Goal: Task Accomplishment & Management: Complete application form

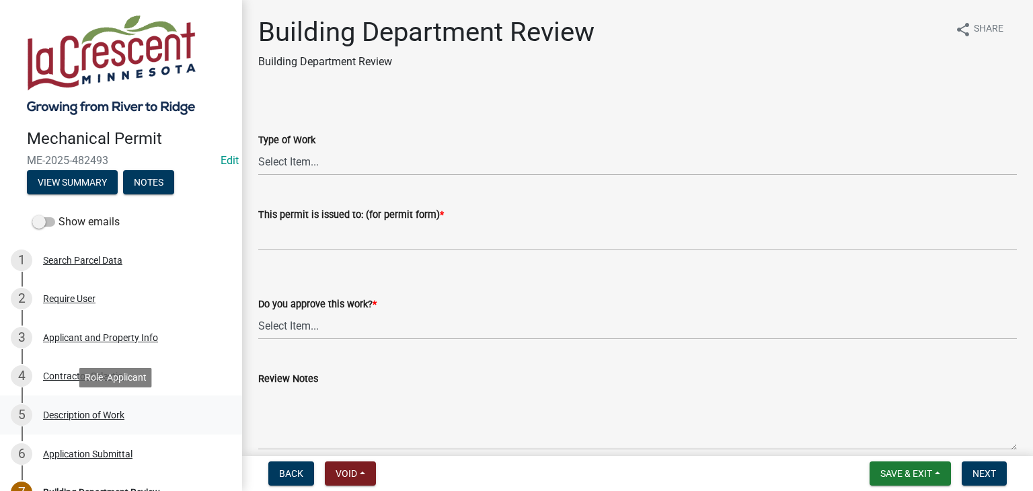
click at [86, 412] on div "Description of Work" at bounding box center [83, 414] width 81 height 9
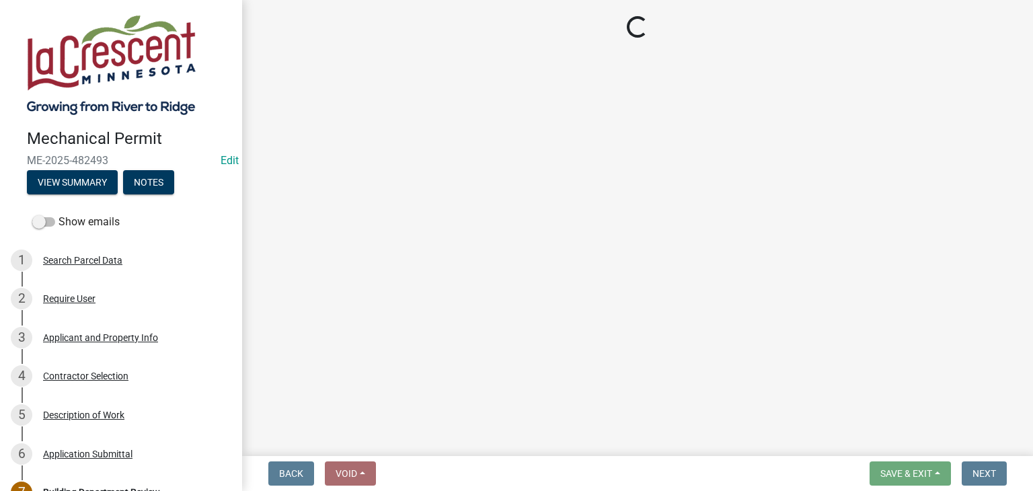
select select "ba376bc7-491f-4e2f-afbb-da92a65d87cf"
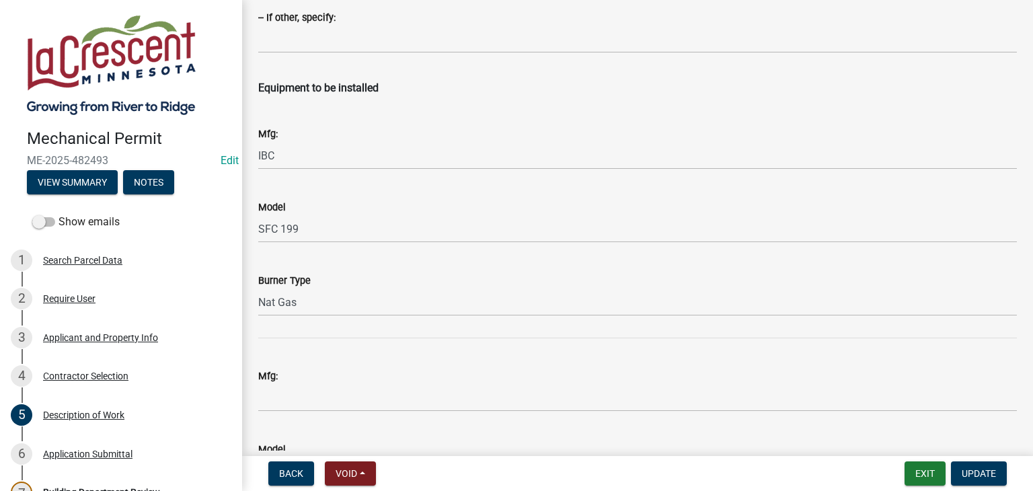
scroll to position [1950, 0]
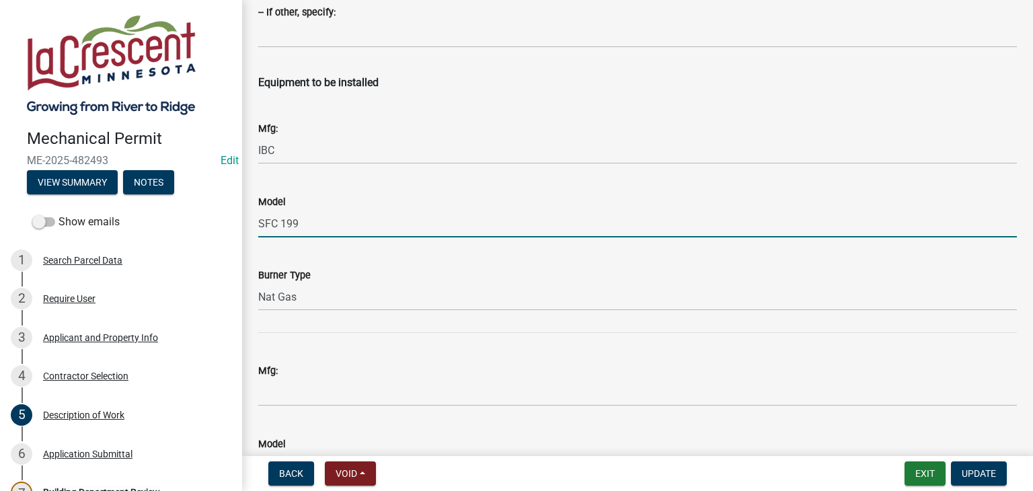
drag, startPoint x: 309, startPoint y: 223, endPoint x: 257, endPoint y: 222, distance: 51.8
click at [257, 222] on div "Model SFC 199" at bounding box center [637, 206] width 779 height 63
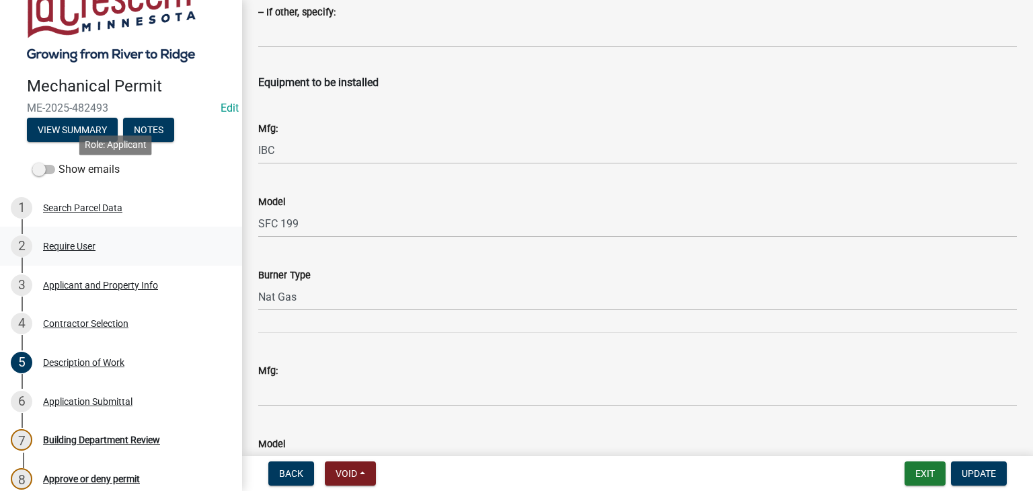
scroll to position [134, 0]
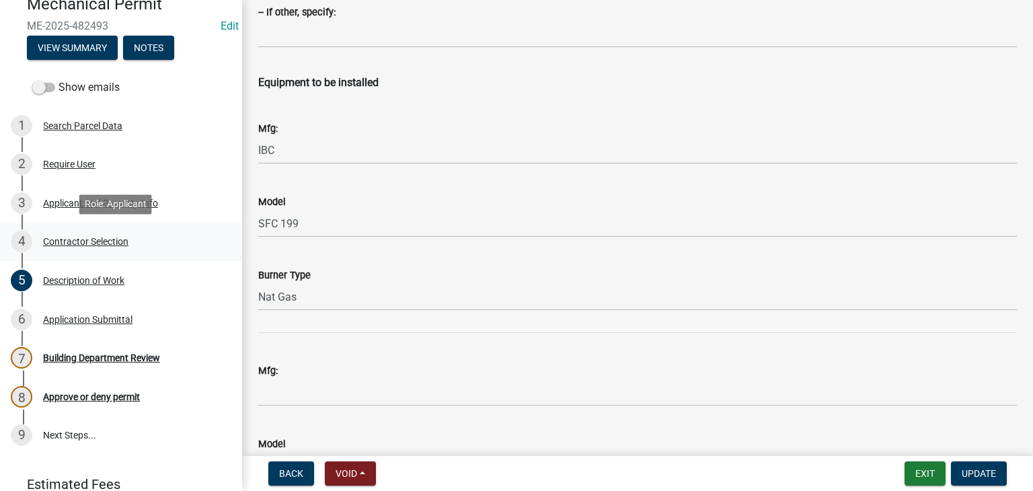
click at [85, 244] on div "Contractor Selection" at bounding box center [85, 241] width 85 height 9
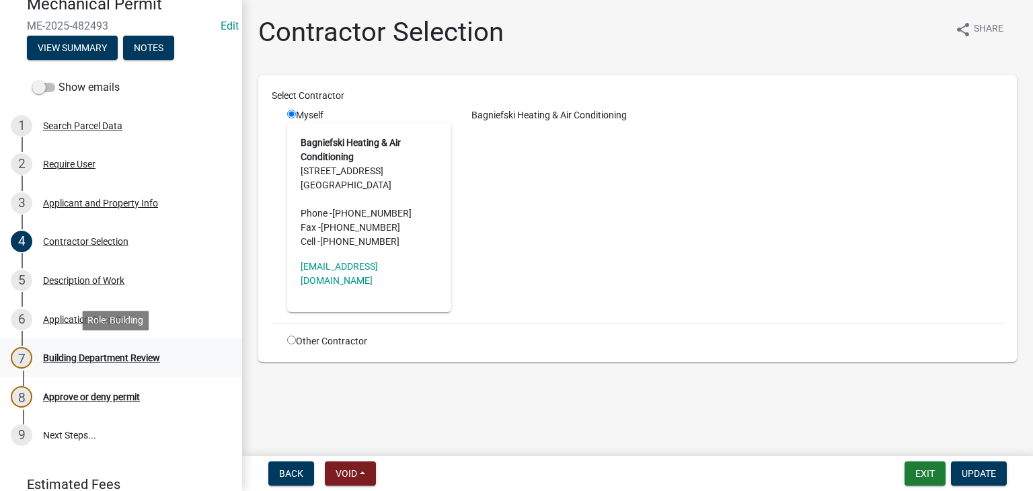
click at [86, 356] on div "Building Department Review" at bounding box center [101, 357] width 117 height 9
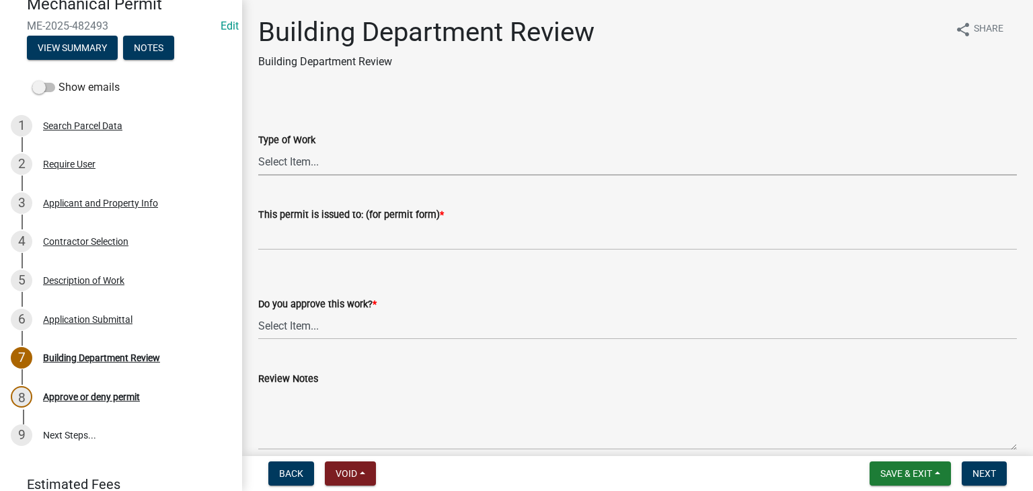
click at [303, 165] on select "Select Item... Furnace Gas Piping Other" at bounding box center [637, 162] width 758 height 28
click at [258, 148] on select "Select Item... Furnace Gas Piping Other" at bounding box center [637, 162] width 758 height 28
select select "48552304-78ea-4427-a254-a557f5cf7936"
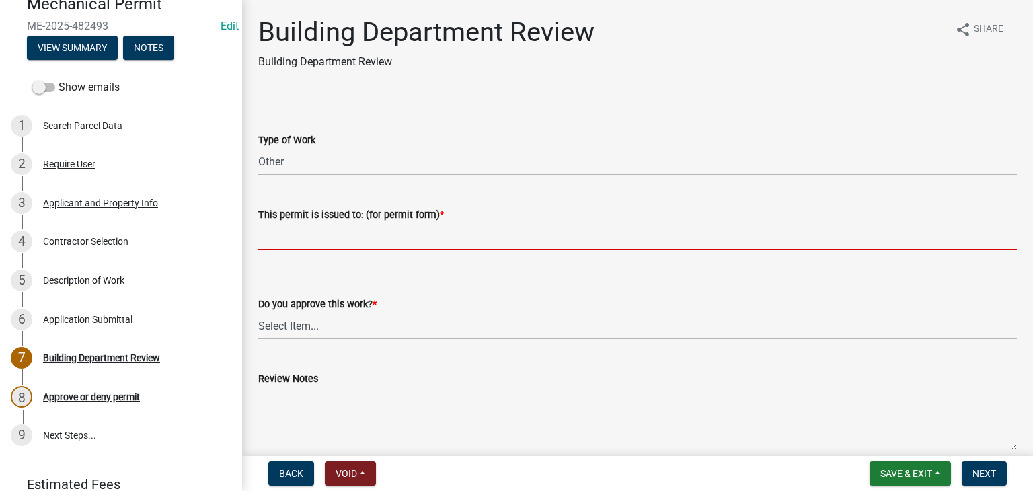
click at [290, 243] on input "This permit is issued to: (for permit form) *" at bounding box center [637, 237] width 758 height 28
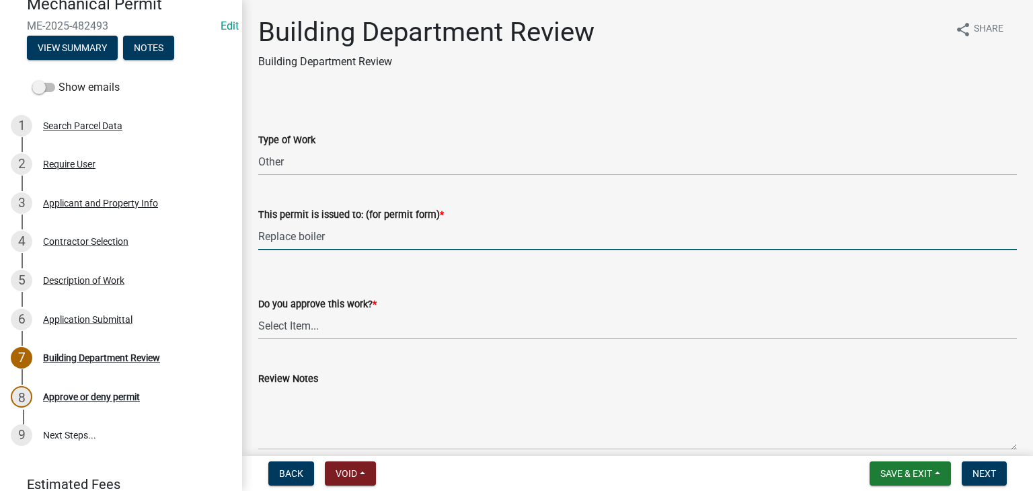
scroll to position [67, 0]
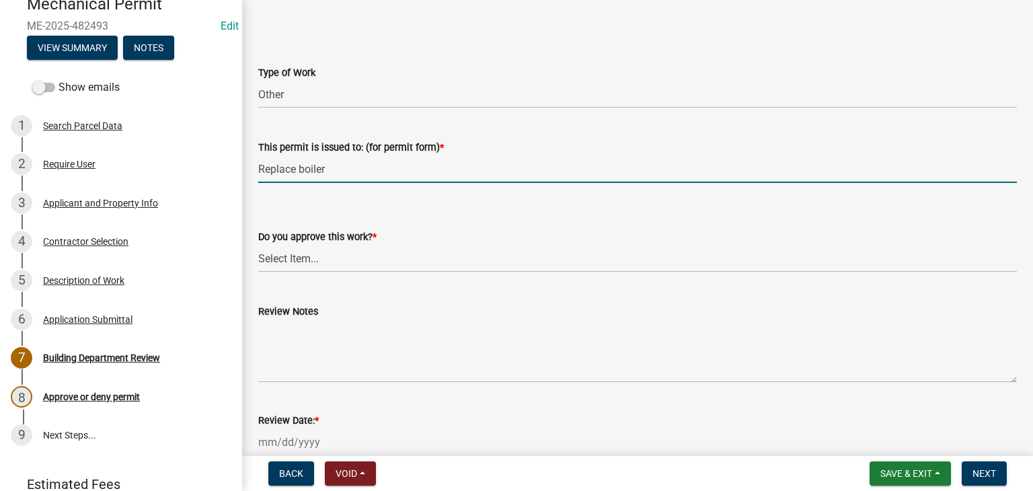
type input "Replace boiler"
click at [311, 258] on select "Select Item... Yes No" at bounding box center [637, 259] width 758 height 28
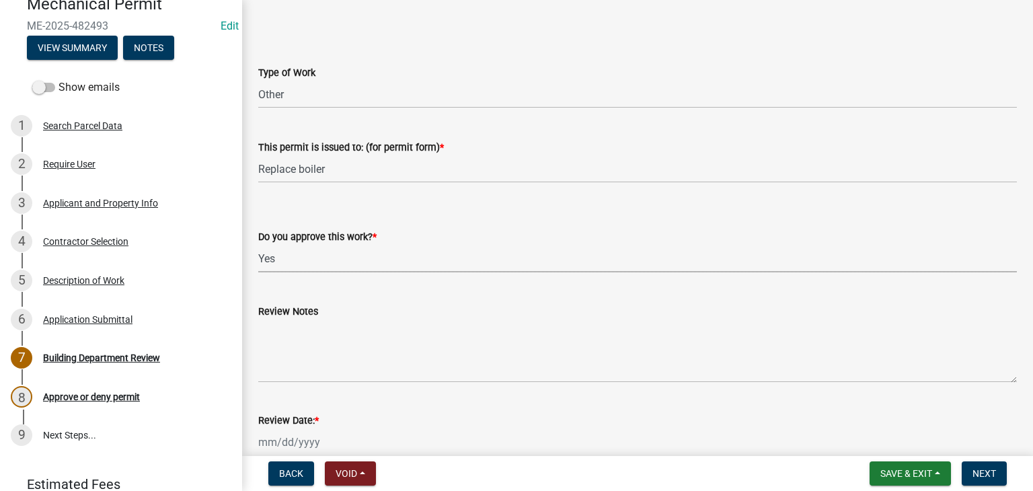
click at [258, 245] on select "Select Item... Yes No" at bounding box center [637, 259] width 758 height 28
select select "37378350-7d0d-477f-82ec-8efafc5a58ee"
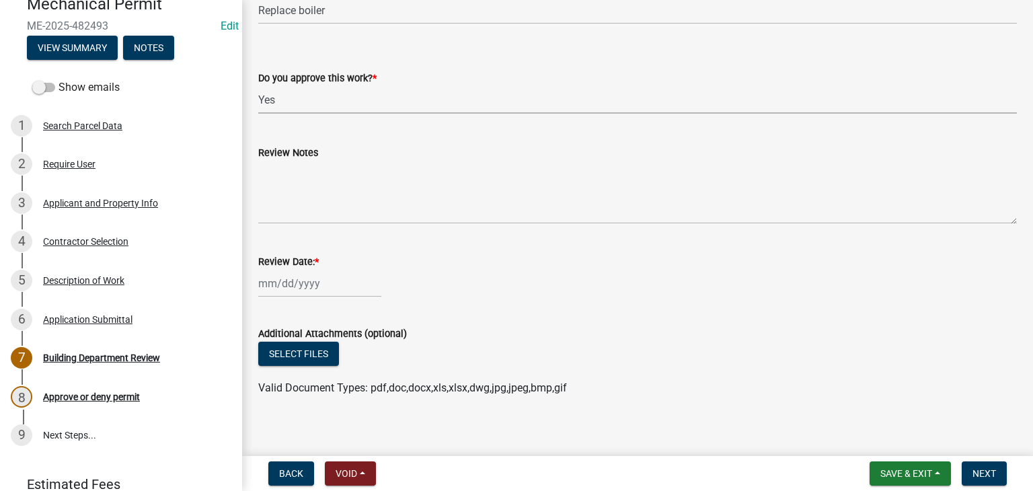
scroll to position [236, 0]
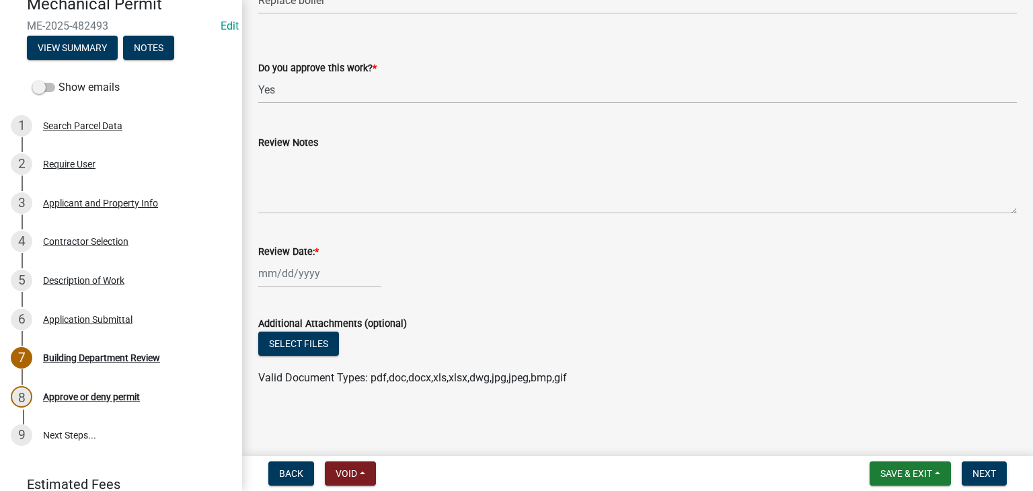
click at [286, 141] on label "Review Notes" at bounding box center [288, 142] width 60 height 9
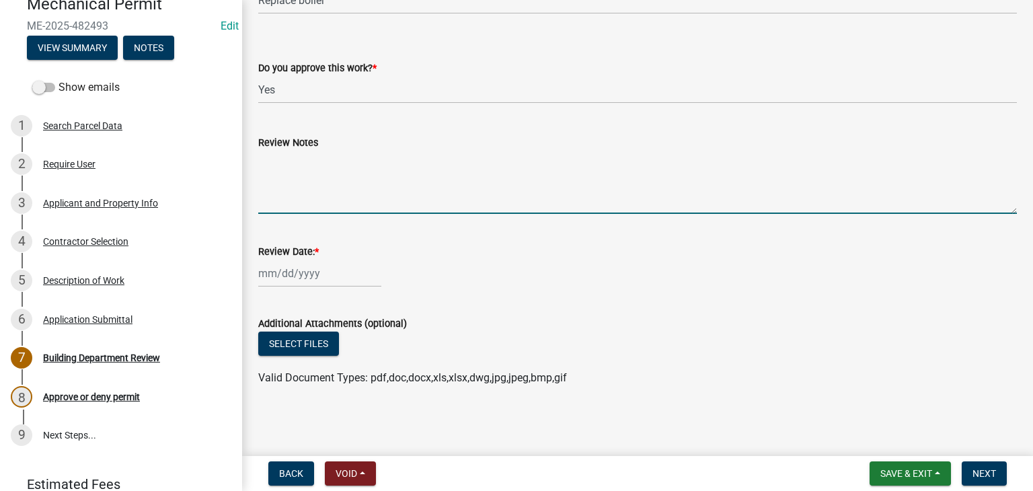
click at [286, 151] on textarea "Review Notes" at bounding box center [637, 182] width 758 height 63
type textarea "Call for inspection"
click at [295, 268] on div at bounding box center [319, 274] width 123 height 28
select select "9"
select select "2025"
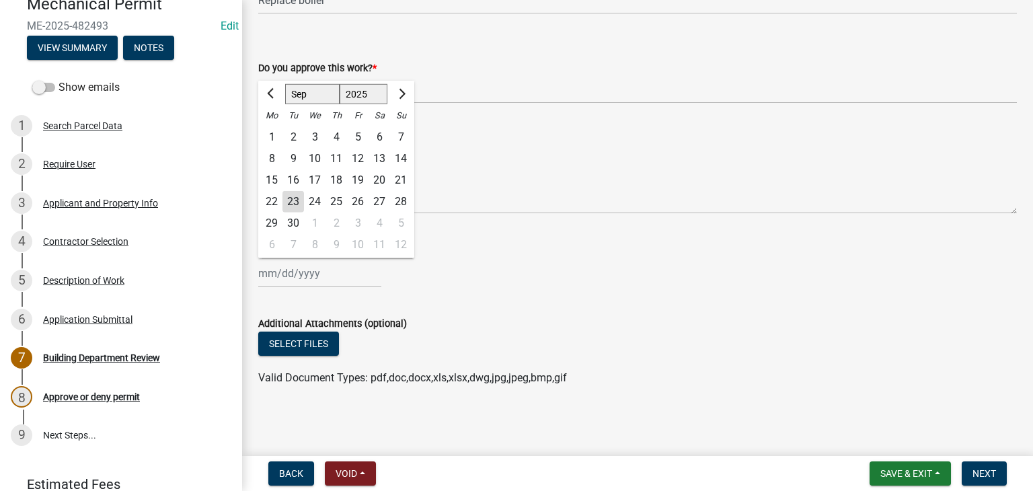
click at [297, 205] on div "23" at bounding box center [293, 202] width 22 height 22
type input "[DATE]"
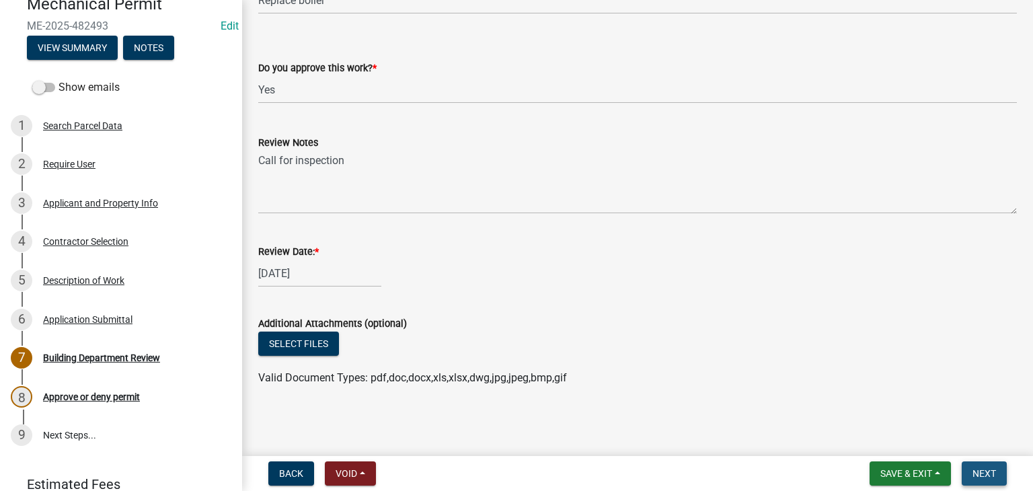
click at [980, 474] on span "Next" at bounding box center [984, 473] width 24 height 11
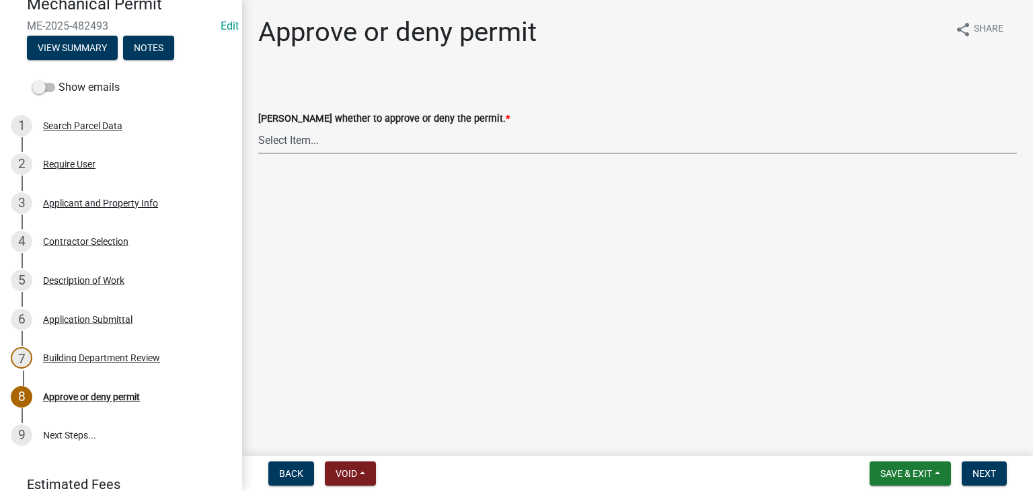
click at [262, 134] on select "Select Item... Approve Deny" at bounding box center [637, 140] width 758 height 28
click at [258, 126] on select "Select Item... Approve Deny" at bounding box center [637, 140] width 758 height 28
select select "88bf7e0c-75ff-4597-a627-4d225f4524a2"
click at [989, 466] on button "Next" at bounding box center [983, 473] width 45 height 24
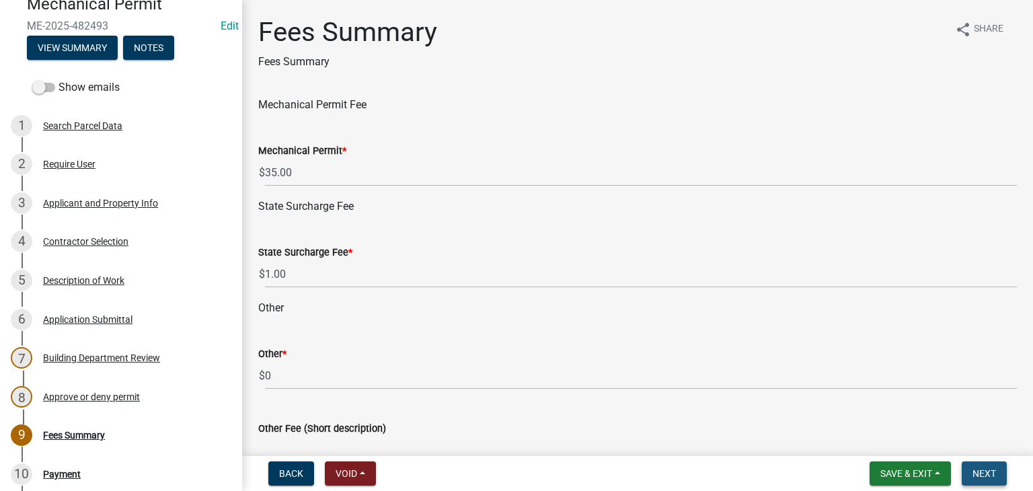
click at [984, 473] on span "Next" at bounding box center [984, 473] width 24 height 11
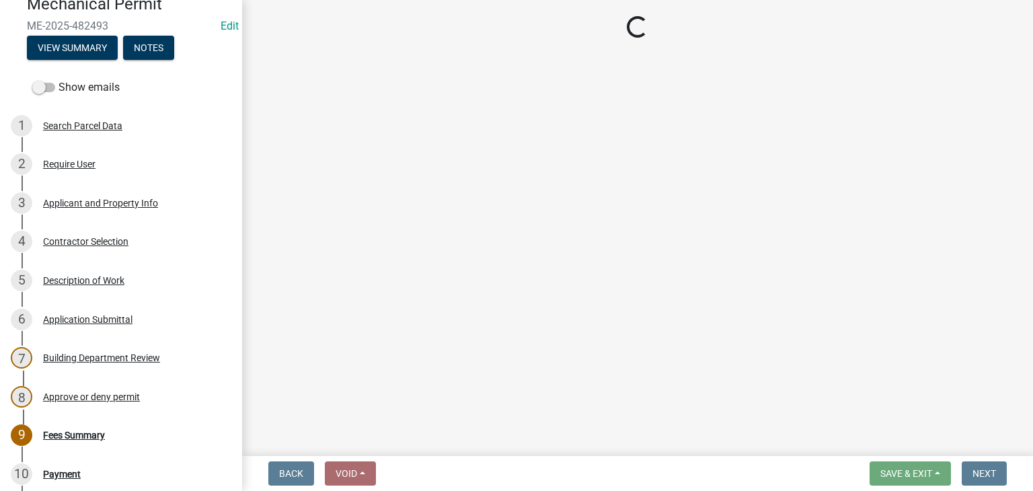
select select "3: 3"
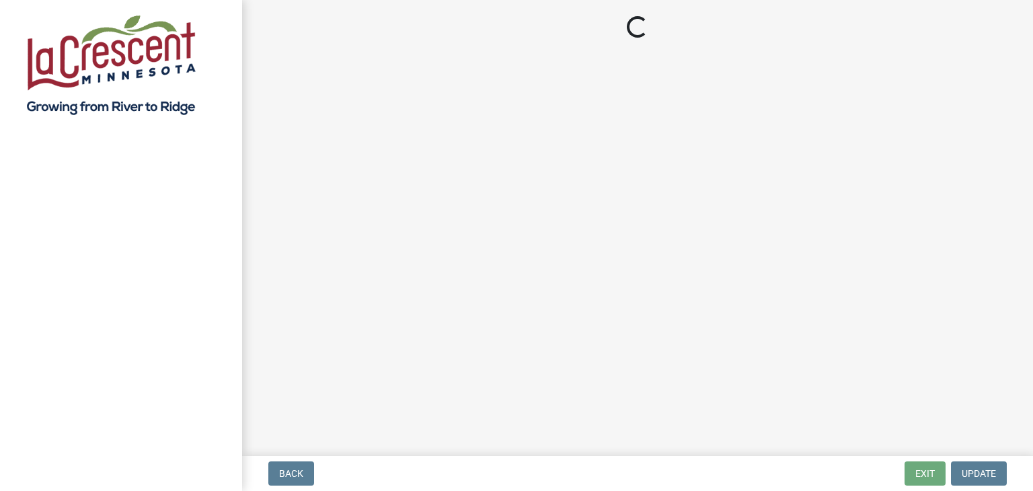
select select "3: 3"
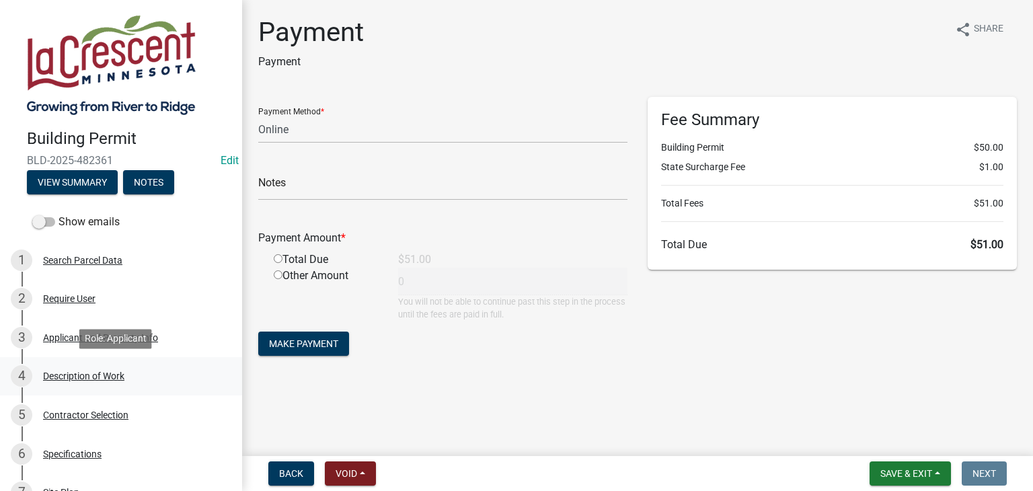
click at [44, 375] on div "Description of Work" at bounding box center [83, 375] width 81 height 9
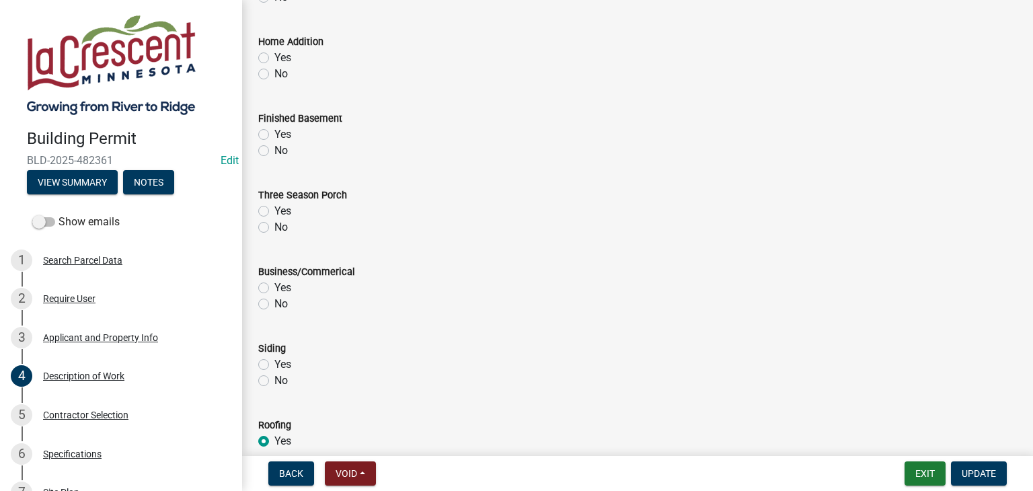
scroll to position [674, 0]
